Goal: Information Seeking & Learning: Learn about a topic

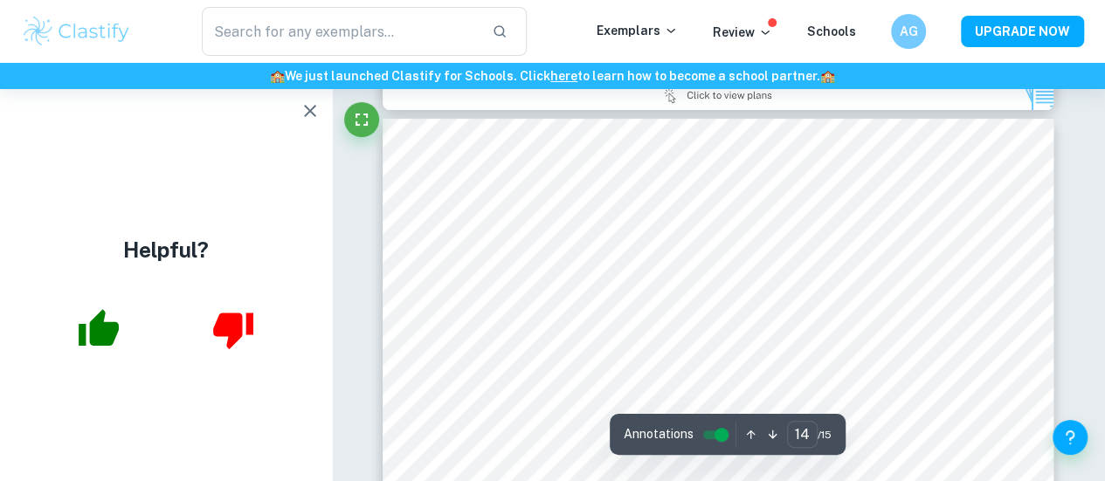
scroll to position [13348, 0]
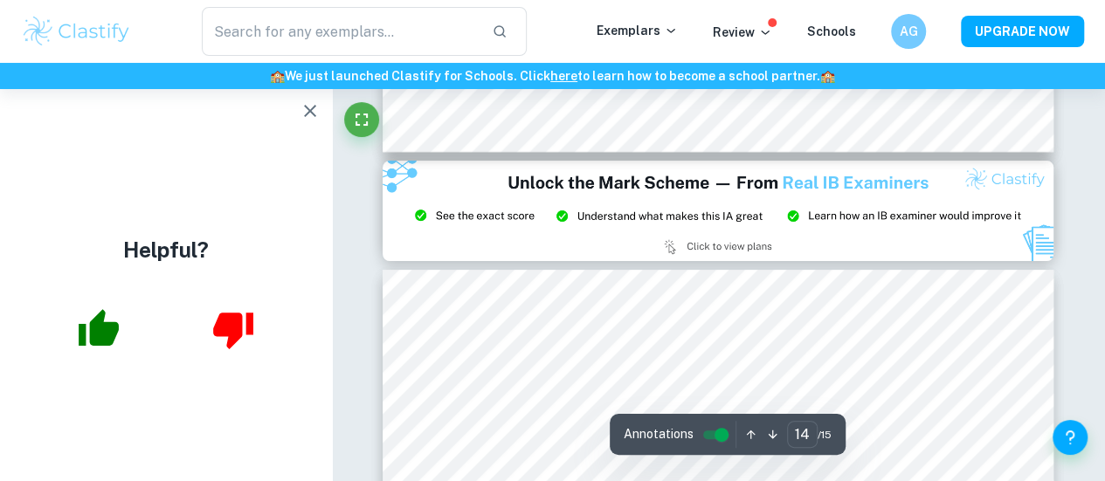
type input "15"
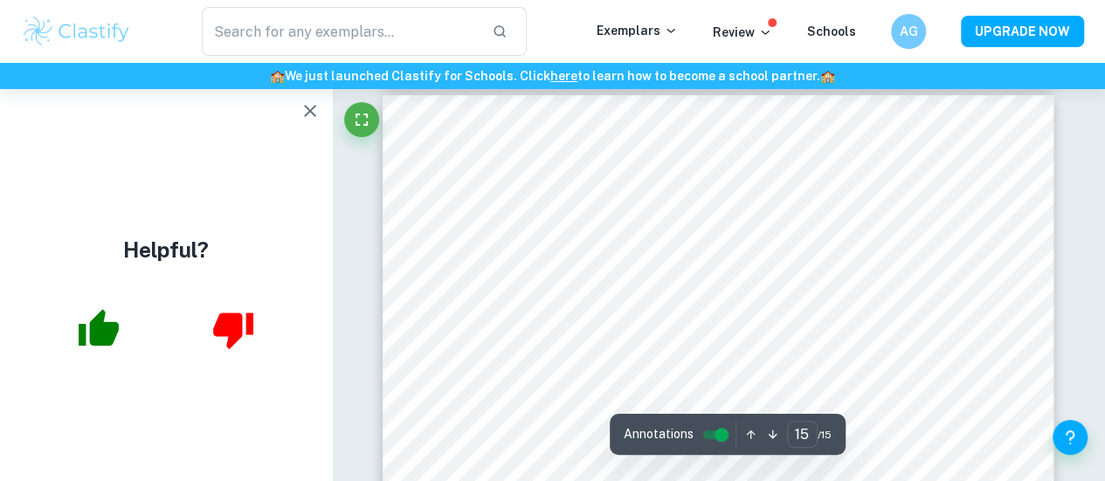
scroll to position [13532, 0]
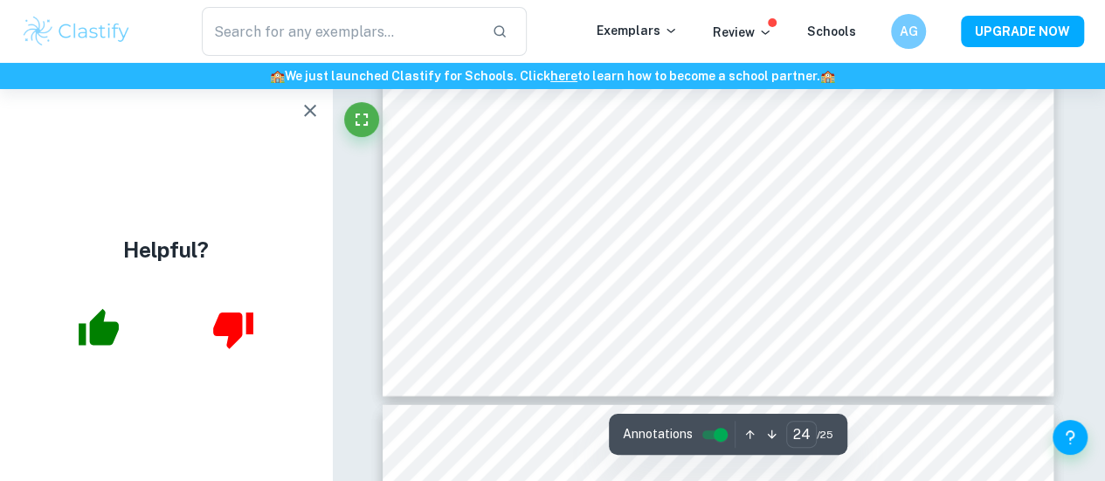
scroll to position [22503, 0]
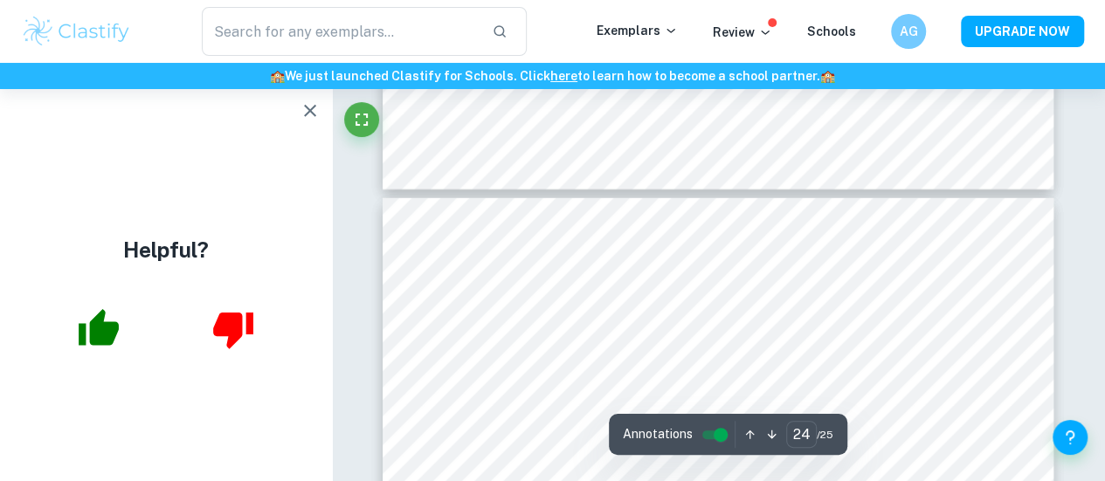
type input "23"
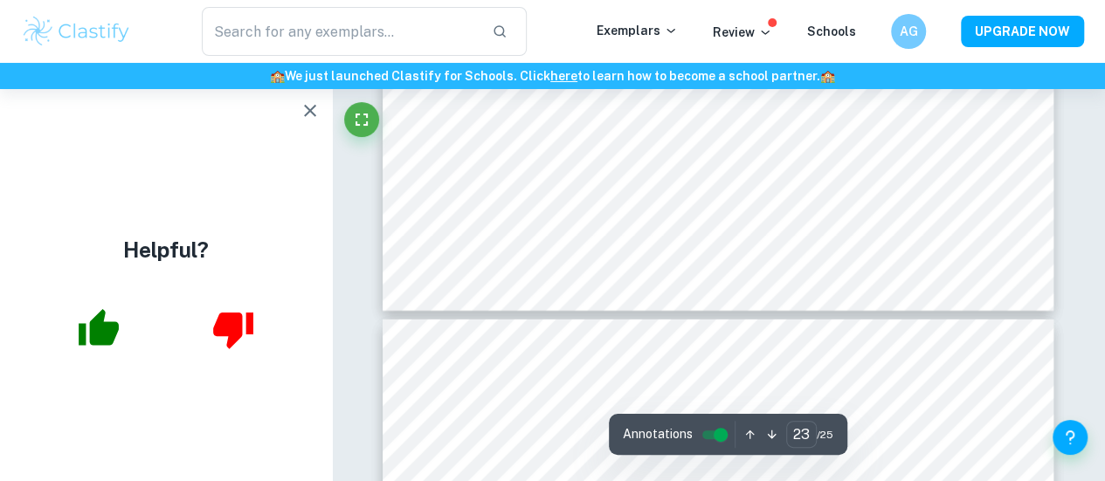
scroll to position [22239, 0]
